Goal: Information Seeking & Learning: Learn about a topic

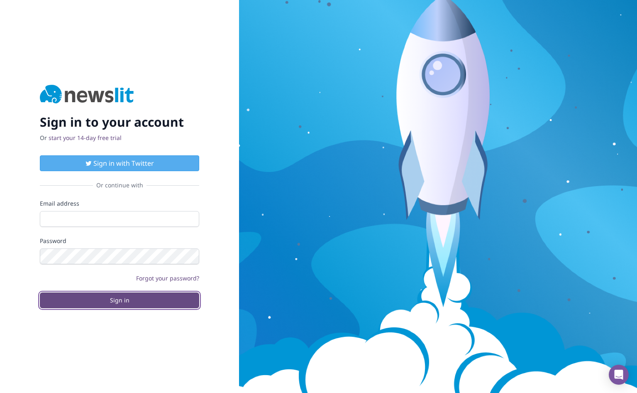
click at [105, 298] on button "Sign in" at bounding box center [119, 300] width 159 height 16
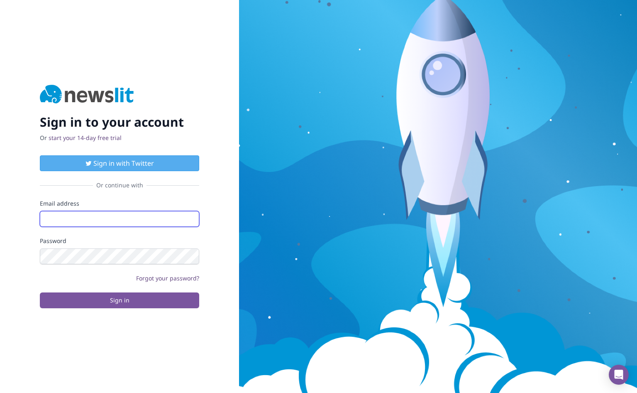
click at [88, 212] on input "Email address" at bounding box center [119, 219] width 159 height 16
type input "[PERSON_NAME][EMAIL_ADDRESS][PERSON_NAME][DOMAIN_NAME]"
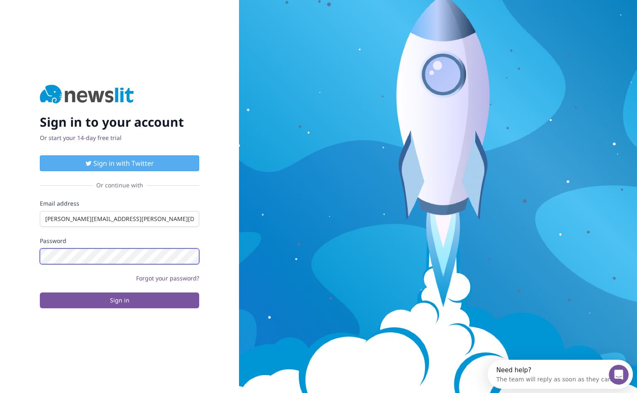
click at [40, 292] on button "Sign in" at bounding box center [119, 300] width 159 height 16
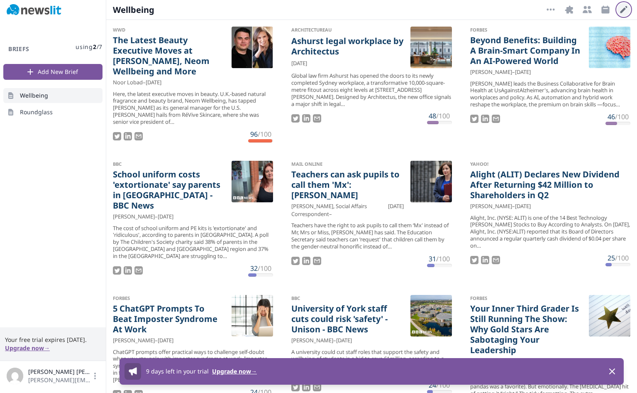
click at [622, 8] on icon "button" at bounding box center [624, 10] width 10 height 10
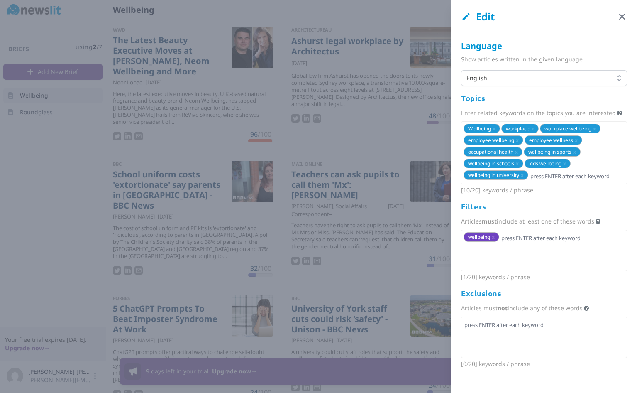
click at [624, 15] on icon "button" at bounding box center [622, 17] width 10 height 10
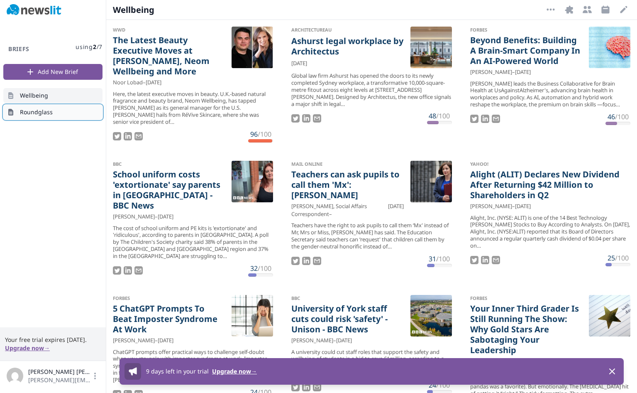
click at [36, 110] on span "Roundglass" at bounding box center [36, 112] width 33 height 8
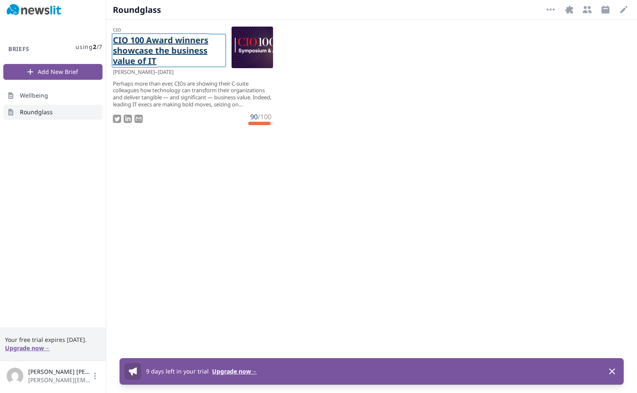
click at [156, 44] on link "CIO 100 Award winners showcase the business value of IT" at bounding box center [169, 50] width 112 height 31
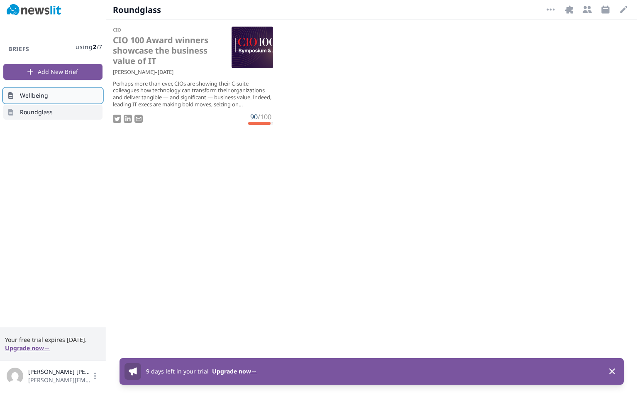
click at [60, 97] on link "Wellbeing" at bounding box center [52, 95] width 99 height 15
